Goal: Information Seeking & Learning: Learn about a topic

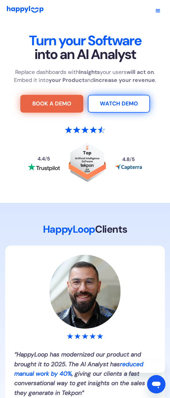
click at [108, 211] on section "HappyLoop Clients “HappyLoop has modernized our product and brought it to 2025.…" at bounding box center [85, 353] width 170 height 301
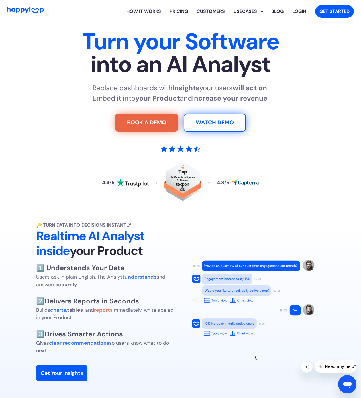
click at [11, 17] on div "How it works Pricing Customers Usecases SaaS Integration Ad Spend Marketing Tea…" at bounding box center [180, 11] width 346 height 18
